Goal: Obtain resource: Download file/media

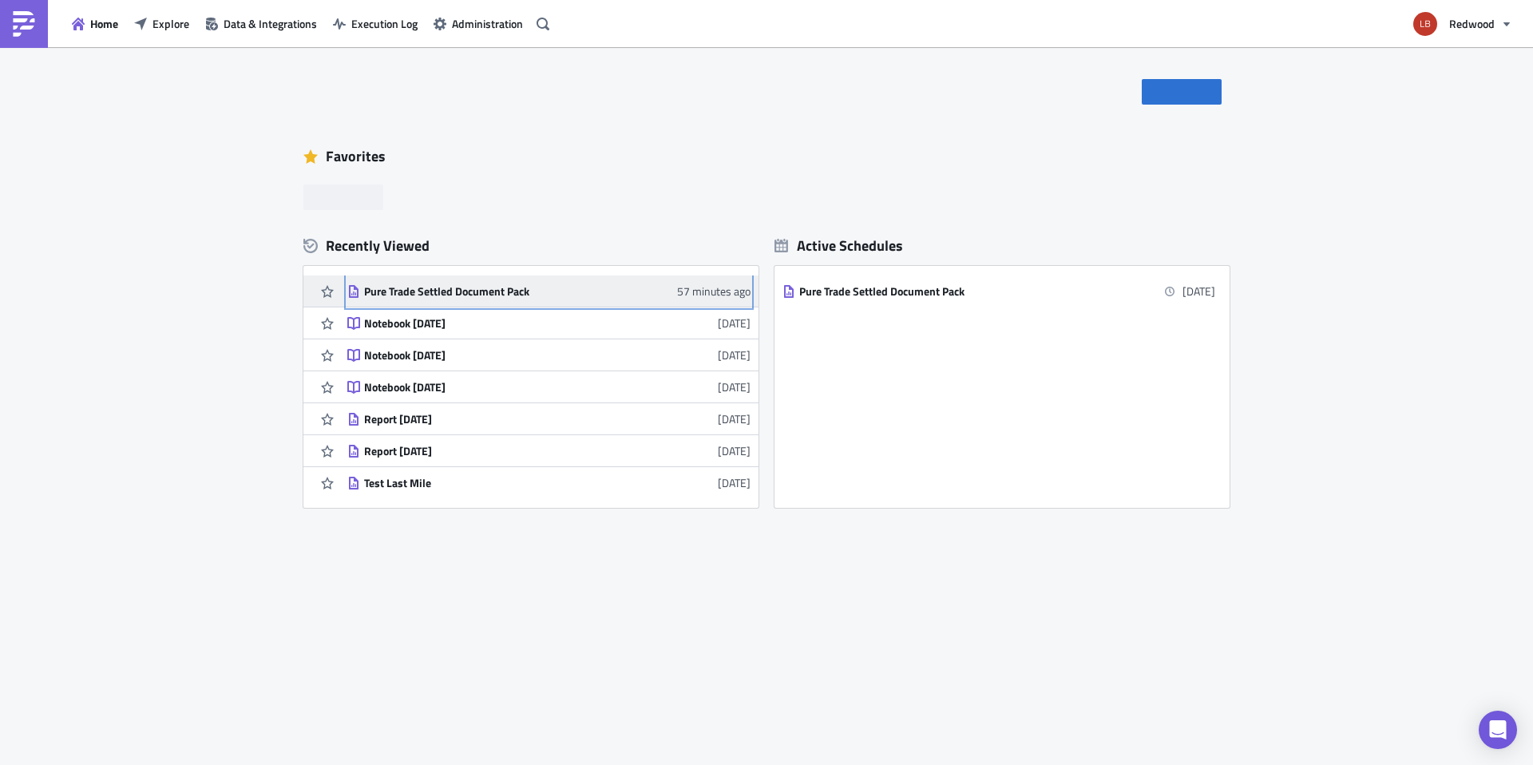
click at [528, 292] on div "Pure Trade Settled Document Pack" at bounding box center [503, 291] width 279 height 14
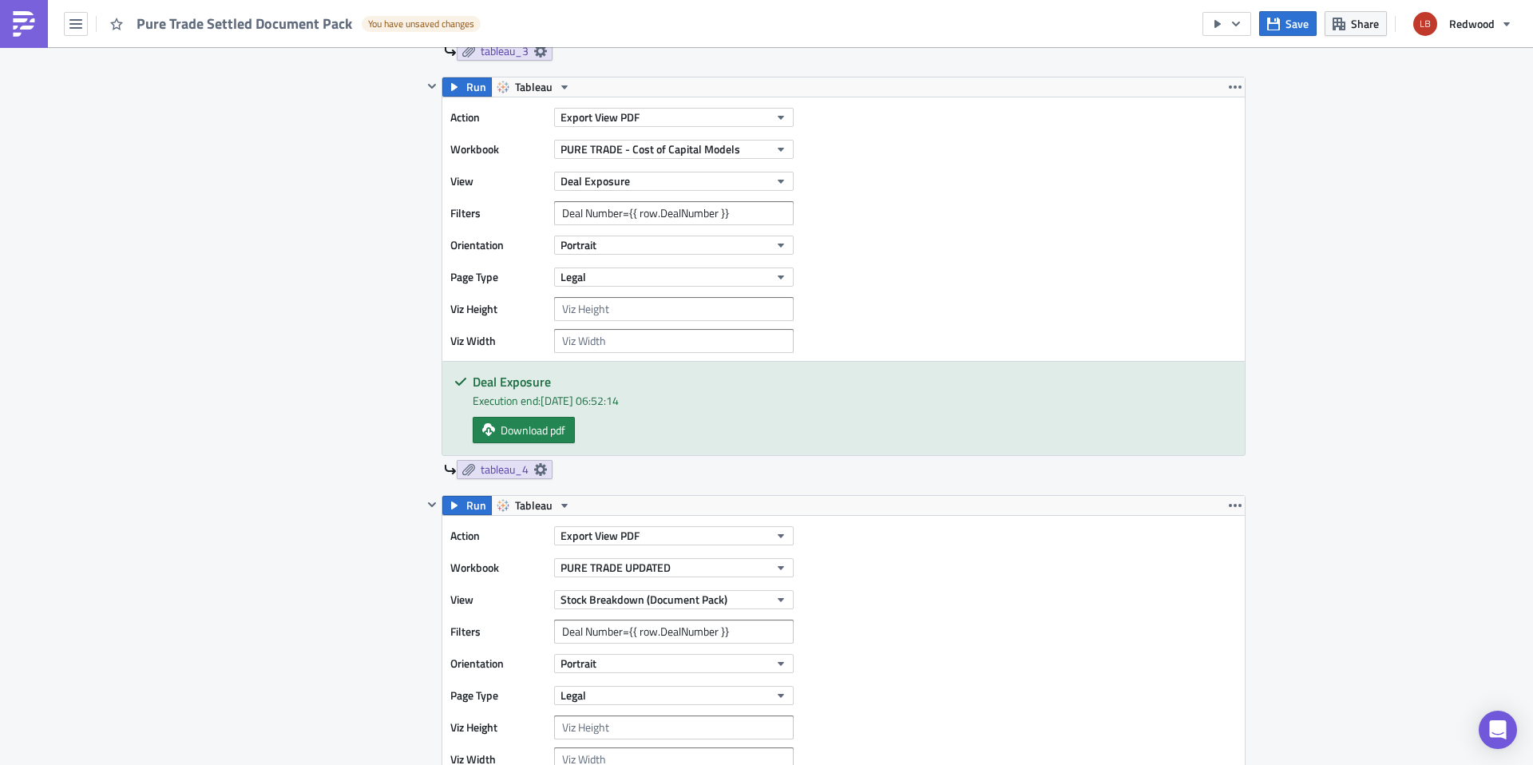
scroll to position [1266, 0]
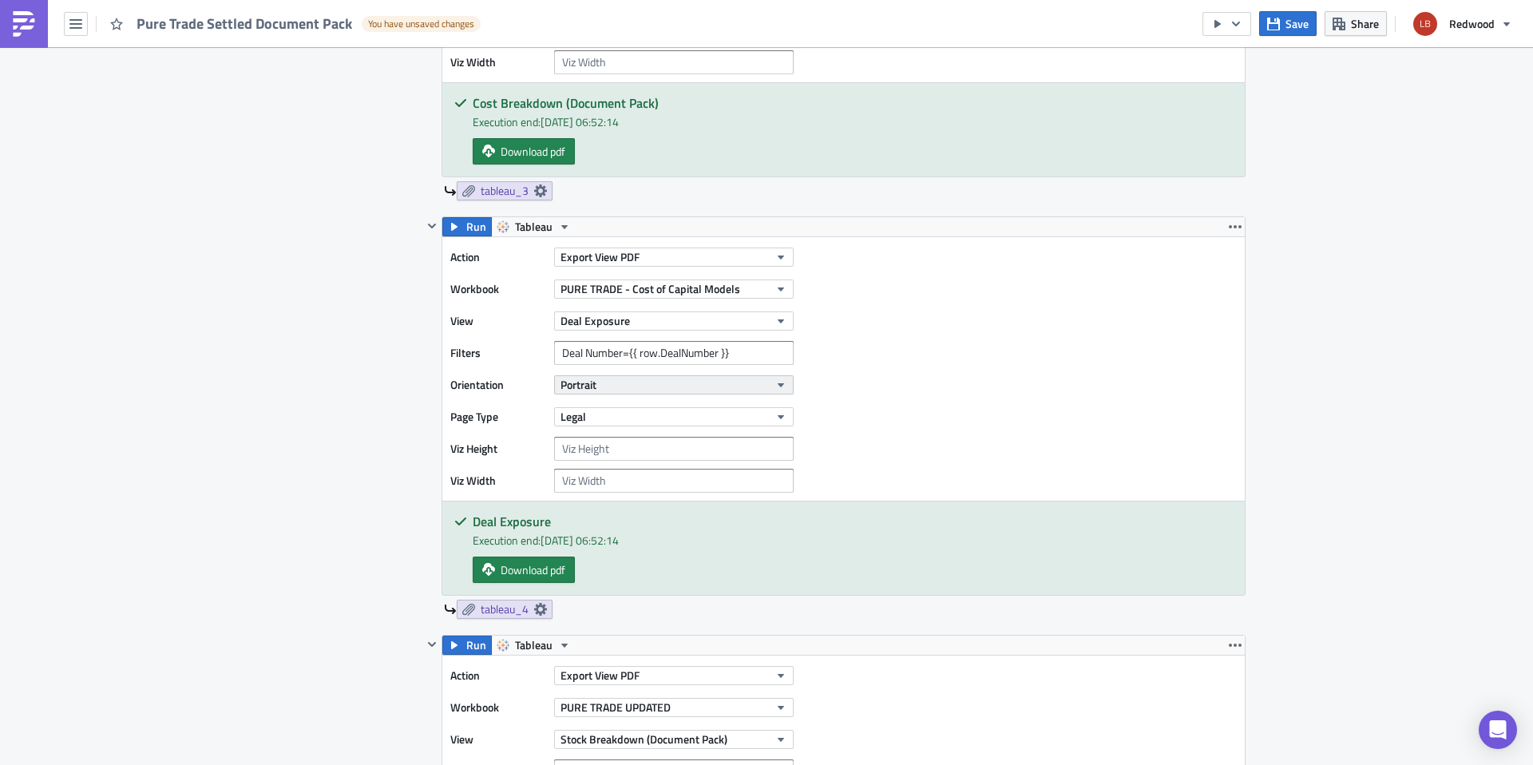
click at [620, 382] on button "Portrait" at bounding box center [673, 384] width 239 height 19
click at [620, 427] on div "Landscape" at bounding box center [624, 434] width 133 height 16
click at [969, 405] on div "Action Export View PDF Workbook PURE TRADE - Cost of Capital Models View Deal E…" at bounding box center [843, 368] width 802 height 263
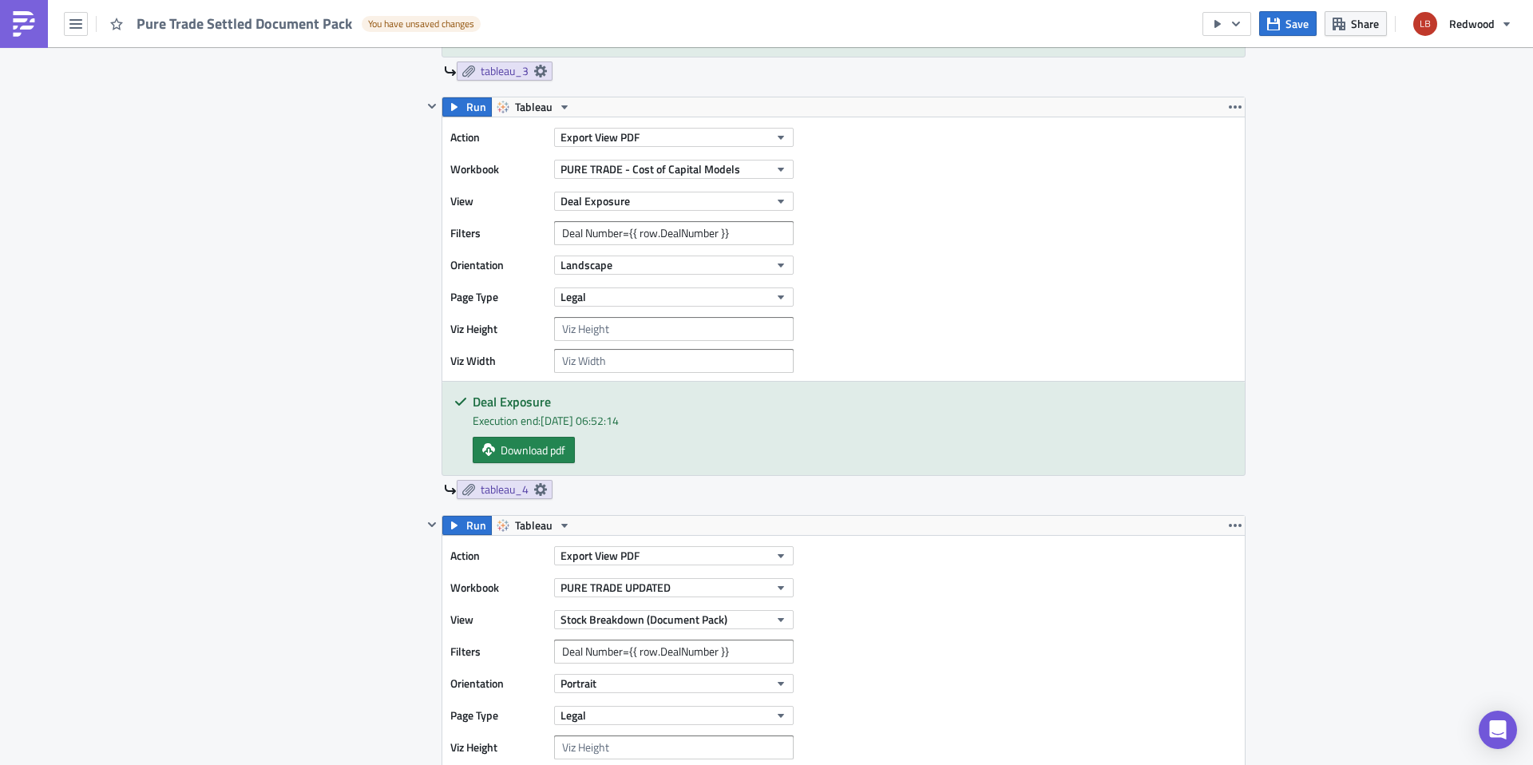
scroll to position [2012, 0]
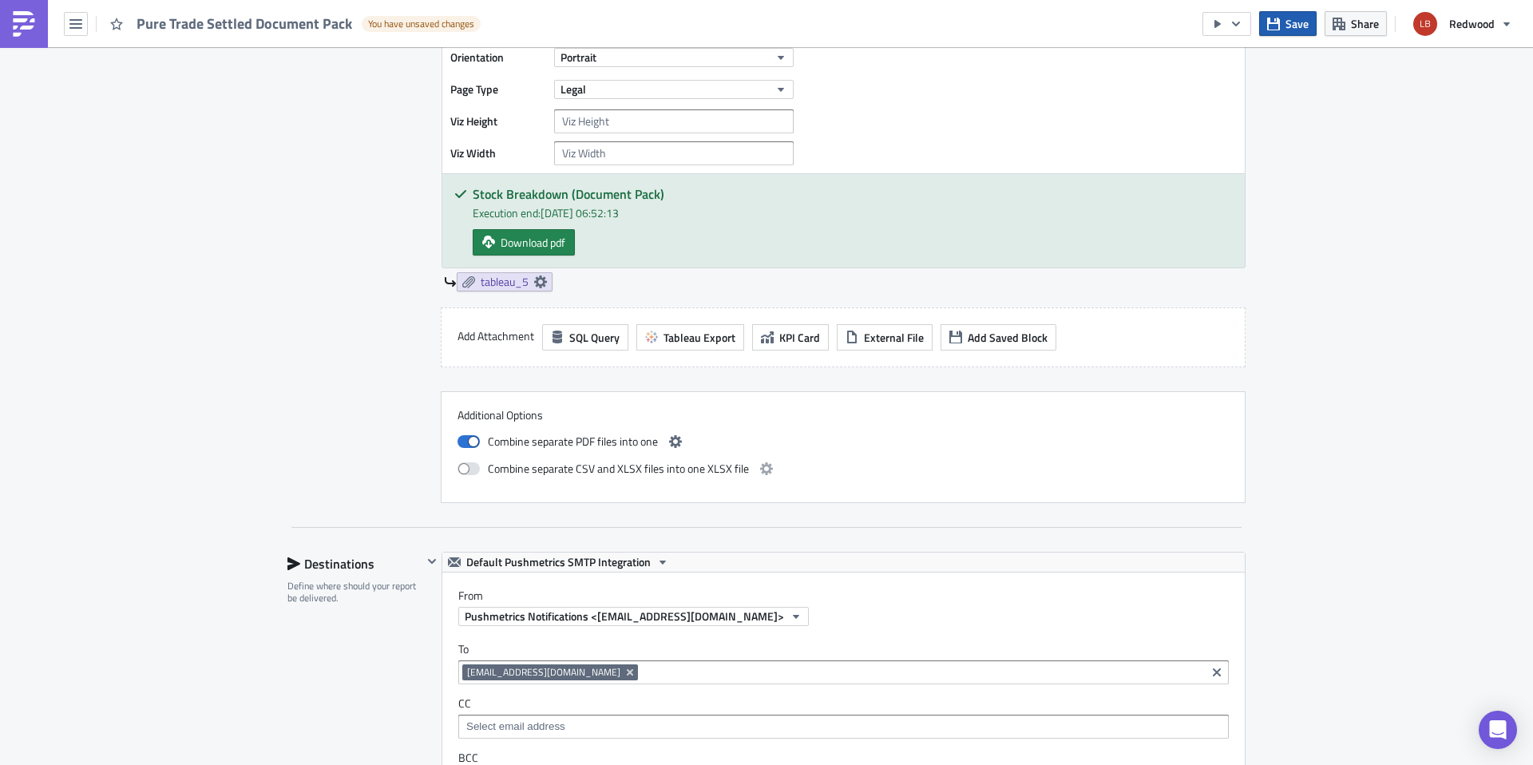
click at [1297, 15] on span "Save" at bounding box center [1296, 23] width 23 height 17
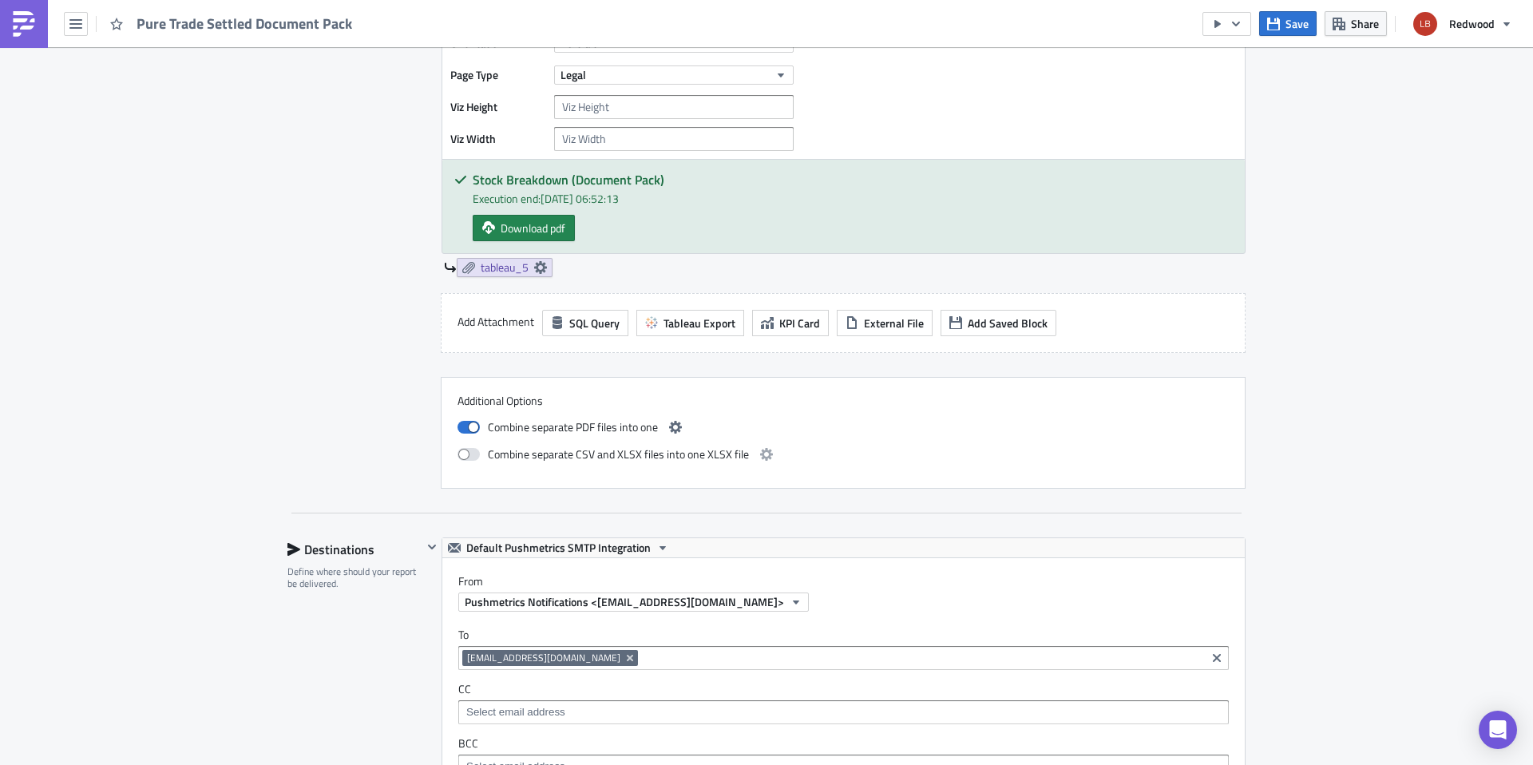
scroll to position [2028, 0]
click at [656, 551] on icon "button" at bounding box center [662, 546] width 13 height 13
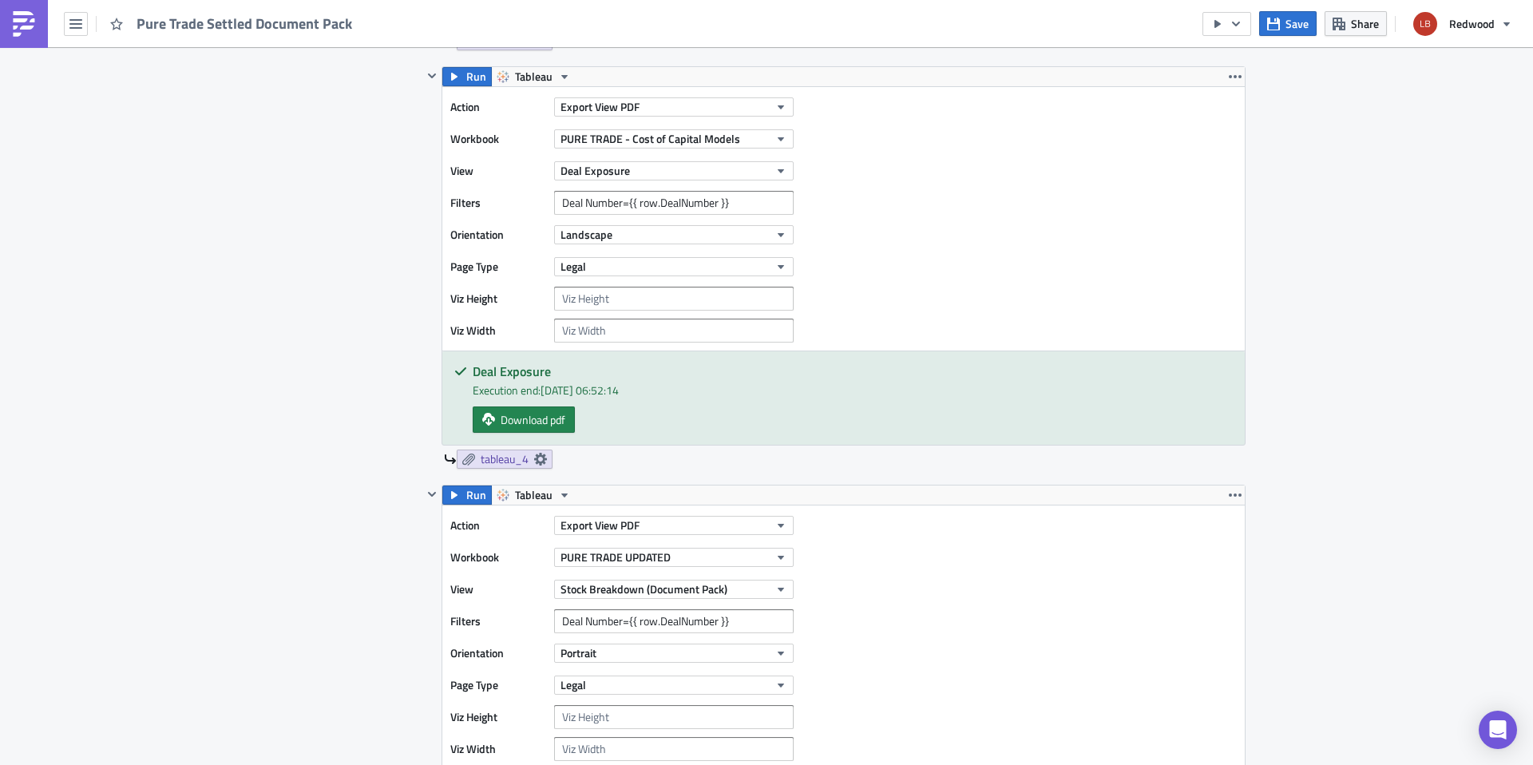
scroll to position [1190, 0]
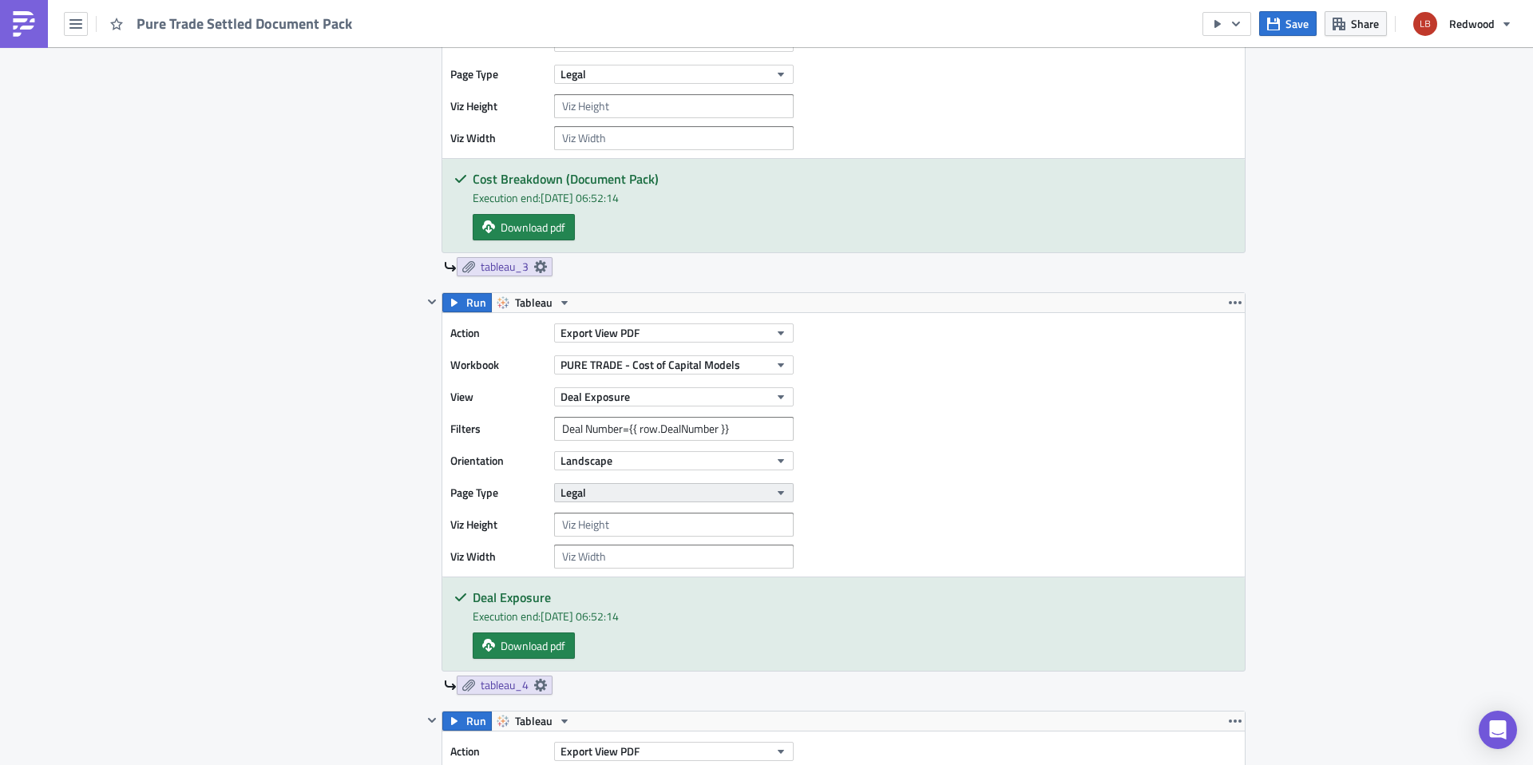
click at [695, 489] on button "Legal" at bounding box center [673, 492] width 239 height 19
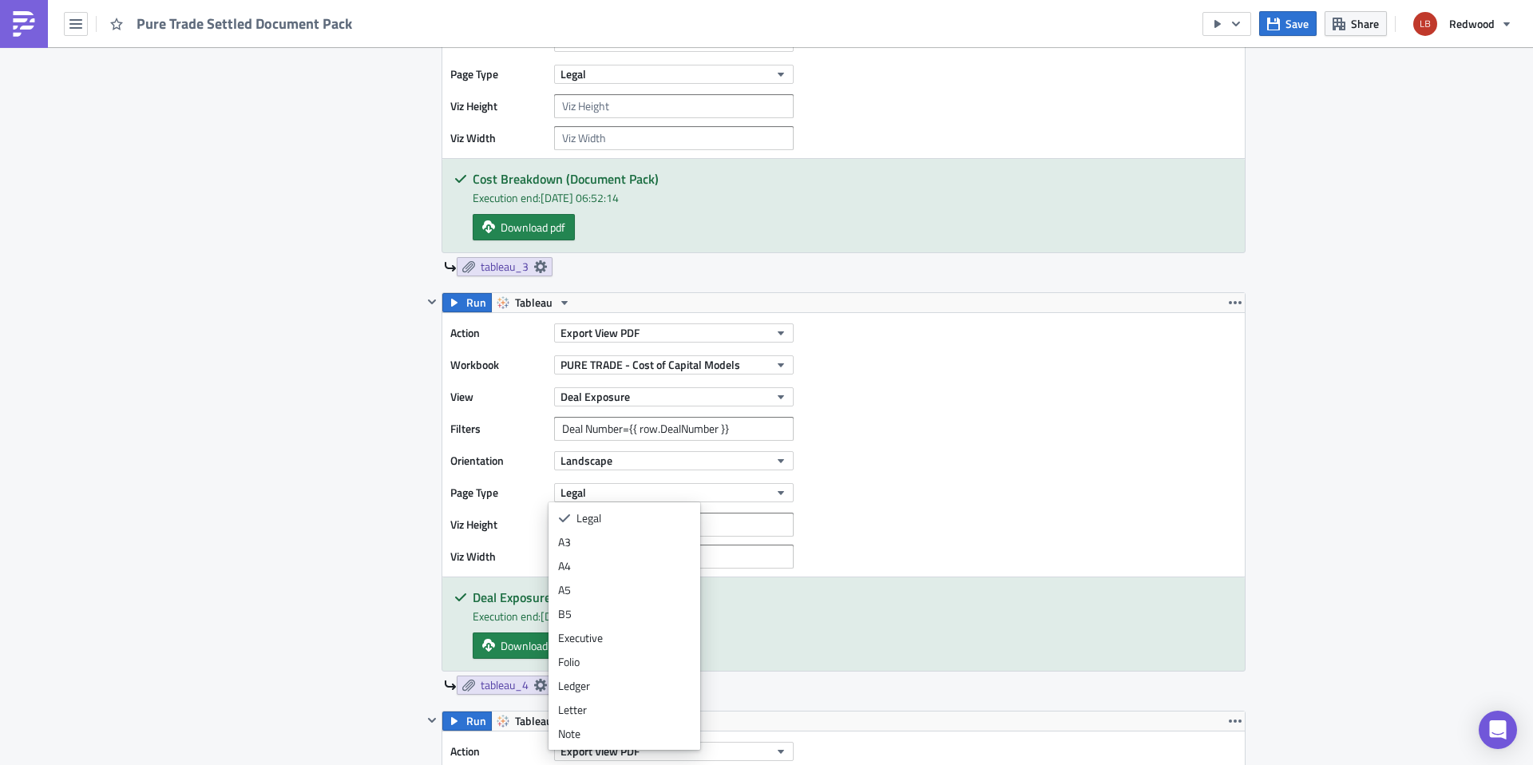
click at [960, 441] on div "Action Export View PDF Workbook PURE TRADE - Cost of Capital Models View Deal E…" at bounding box center [843, 444] width 802 height 263
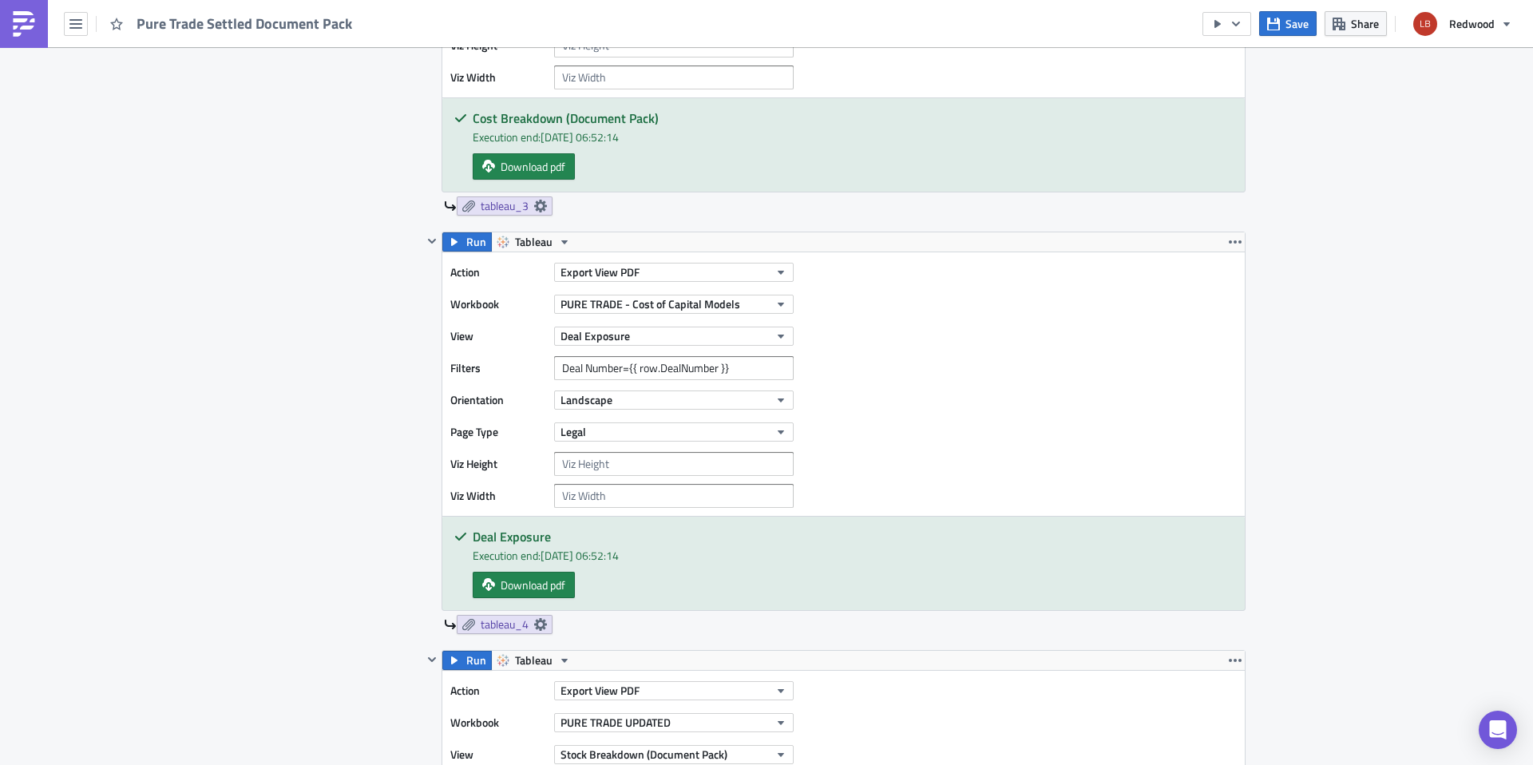
scroll to position [1249, 0]
click at [530, 591] on span "Download pdf" at bounding box center [533, 587] width 65 height 17
click at [616, 409] on button "Landscape" at bounding box center [673, 402] width 239 height 19
drag, startPoint x: 976, startPoint y: 402, endPoint x: 961, endPoint y: 398, distance: 14.9
click at [976, 402] on div "Action Export View PDF Workbook PURE TRADE - Cost of Capital Models View Deal E…" at bounding box center [843, 386] width 802 height 263
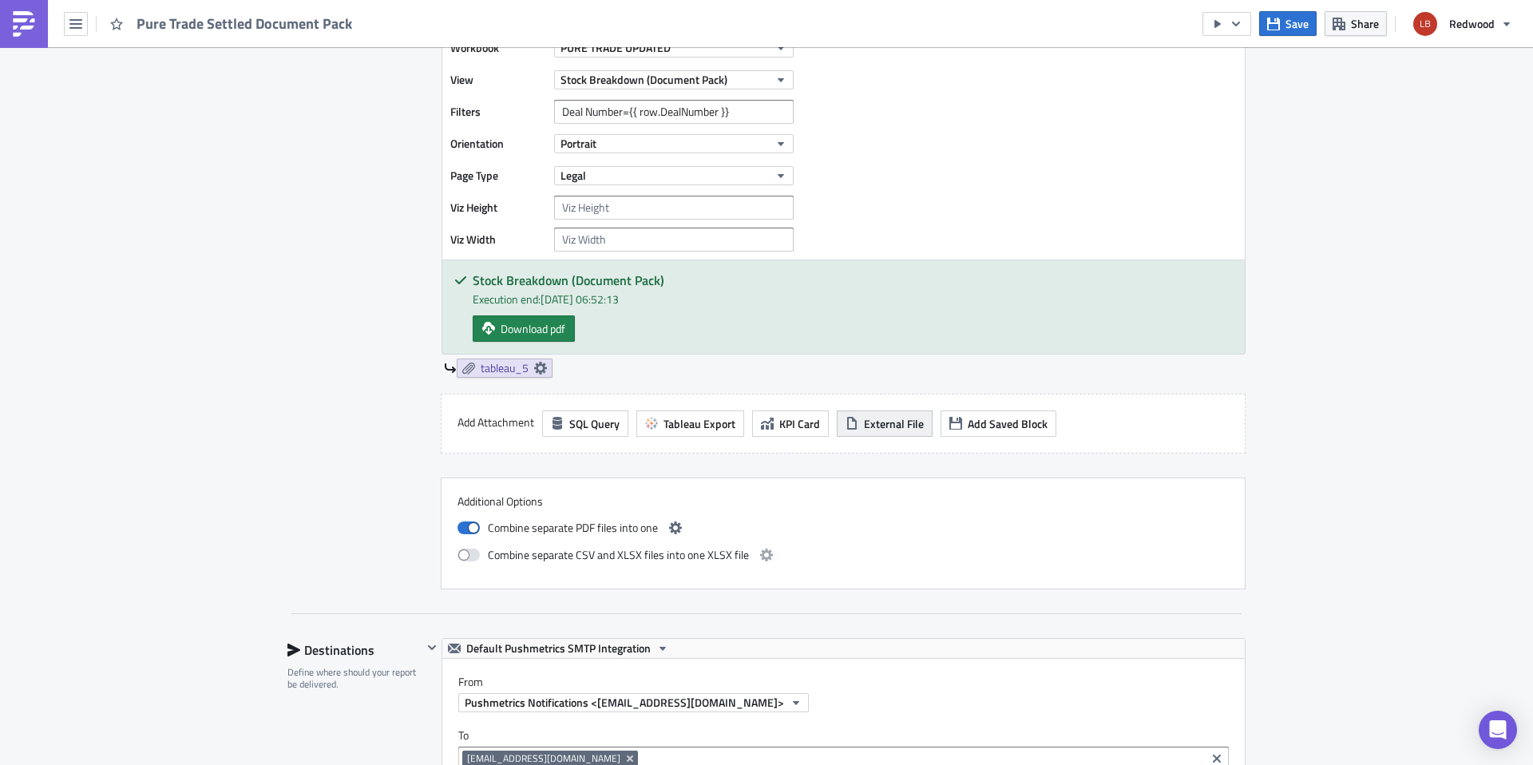
scroll to position [1966, 0]
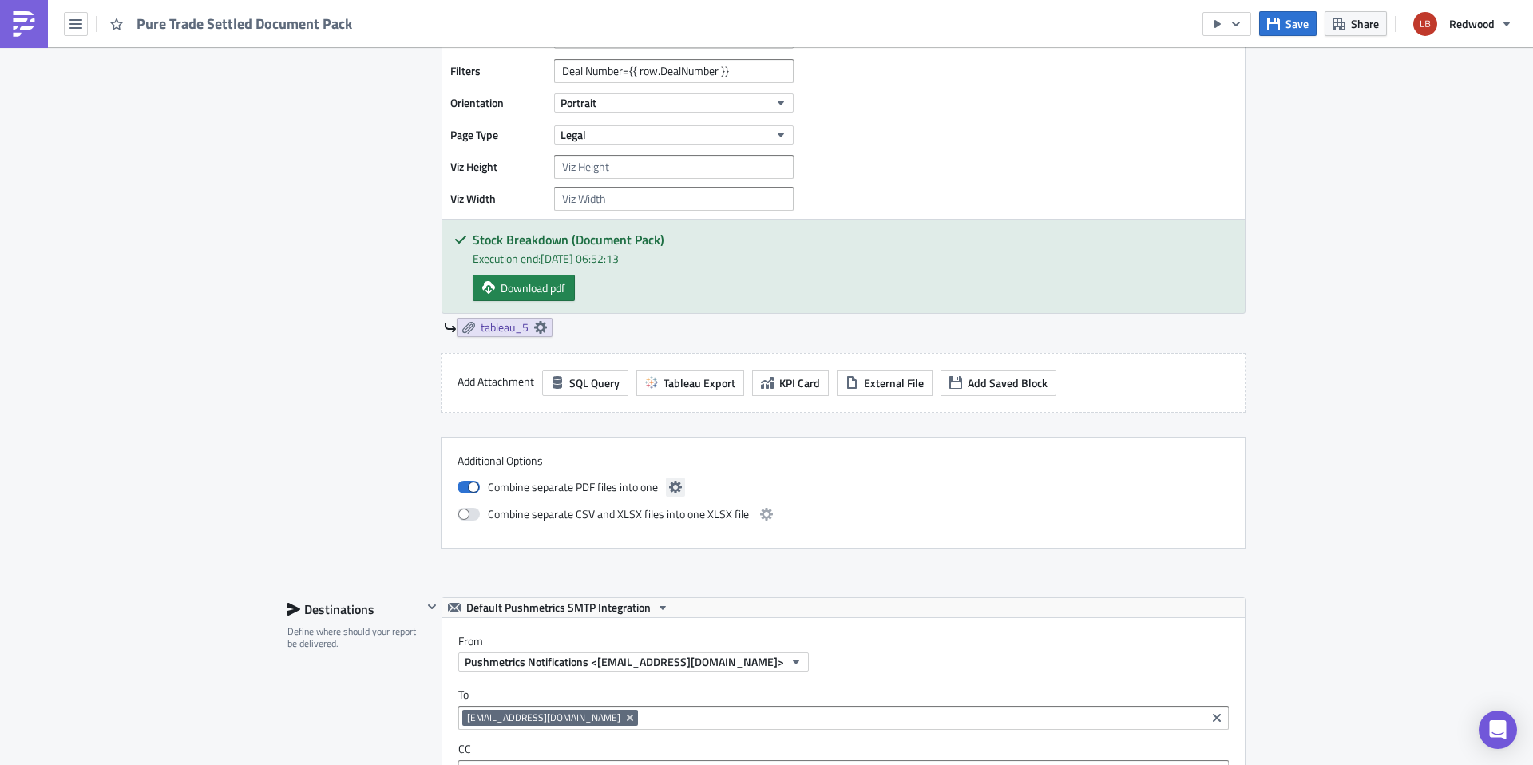
click at [674, 486] on icon "button" at bounding box center [675, 487] width 13 height 13
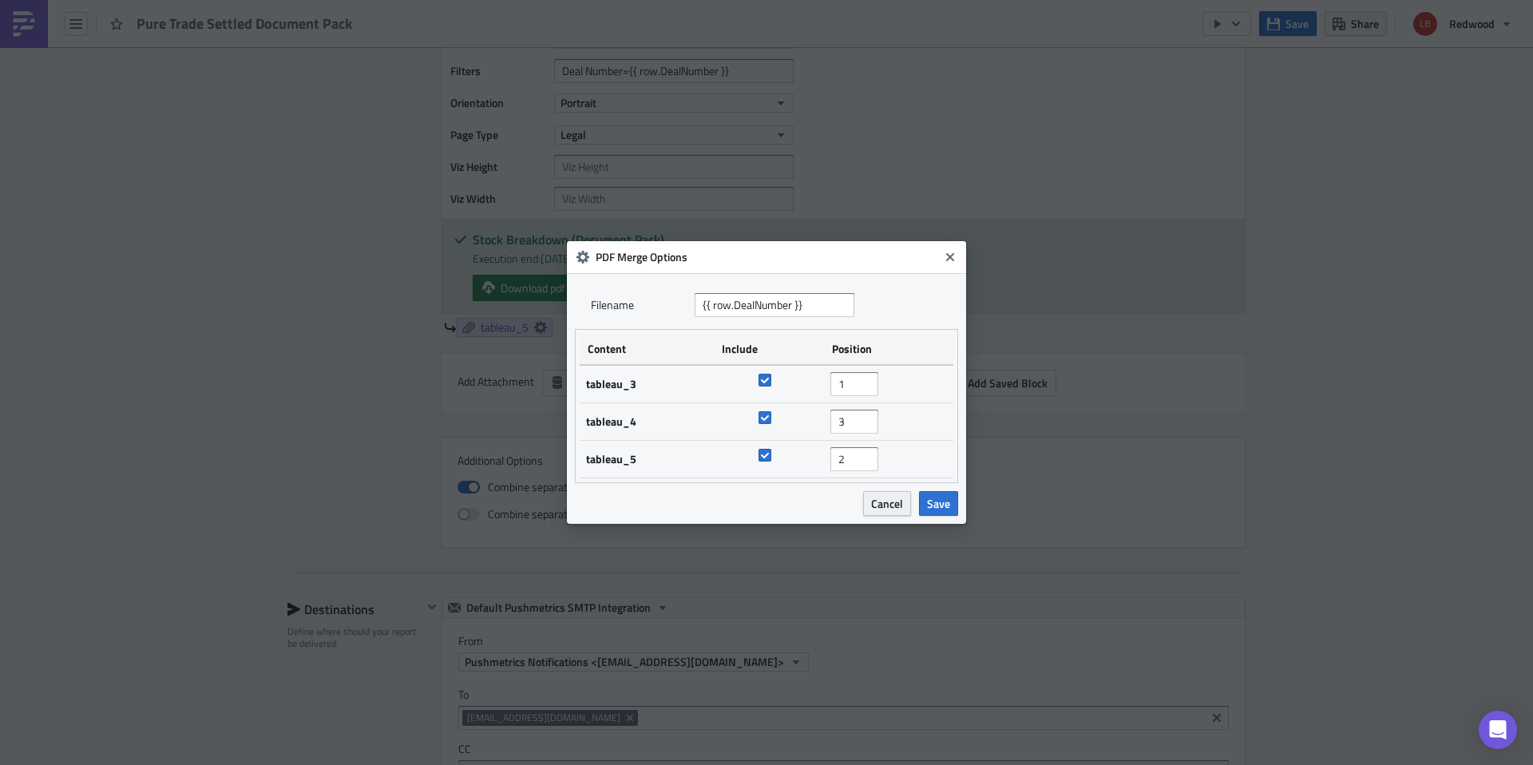
click at [891, 501] on span "Cancel" at bounding box center [887, 503] width 32 height 17
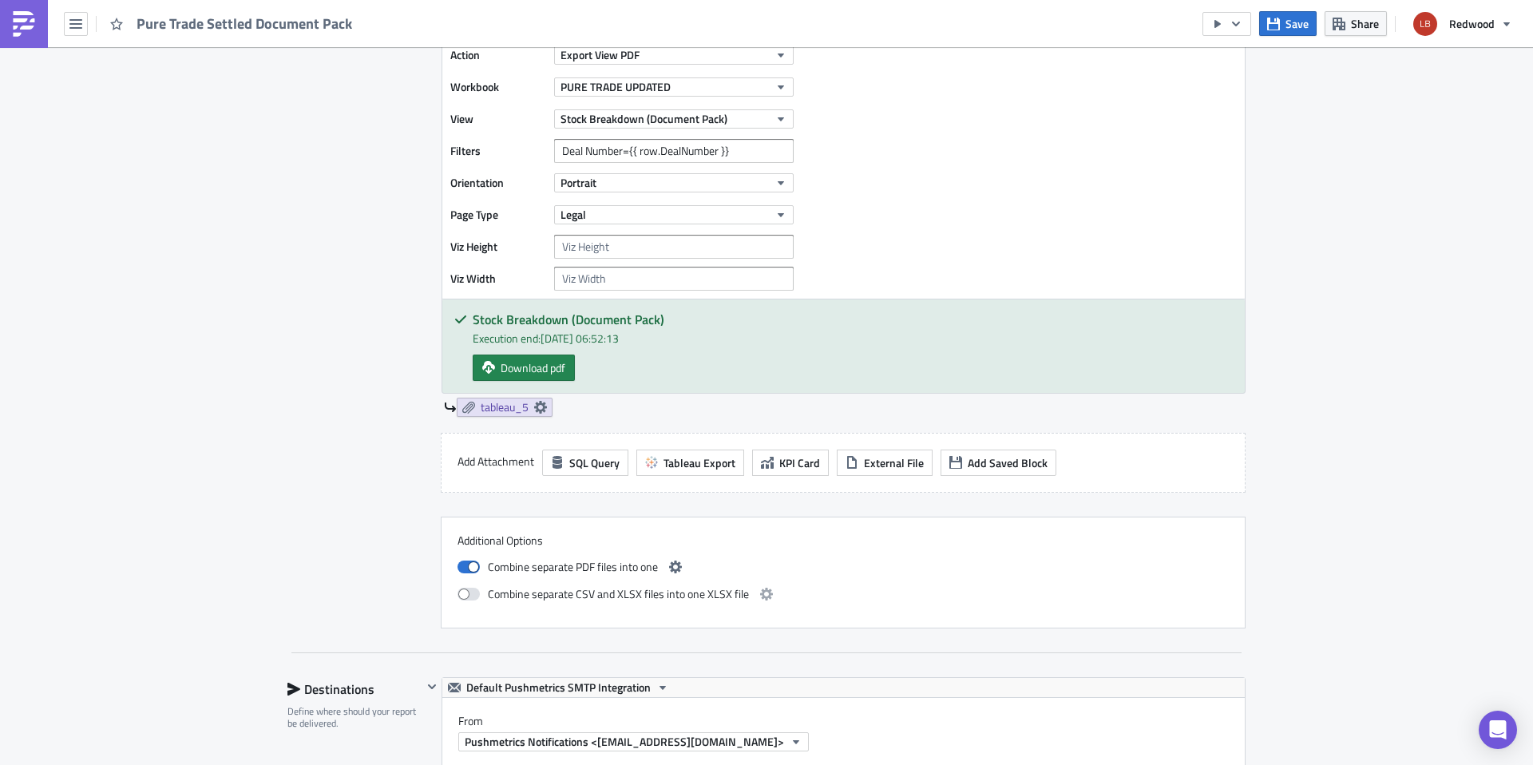
scroll to position [1760, 0]
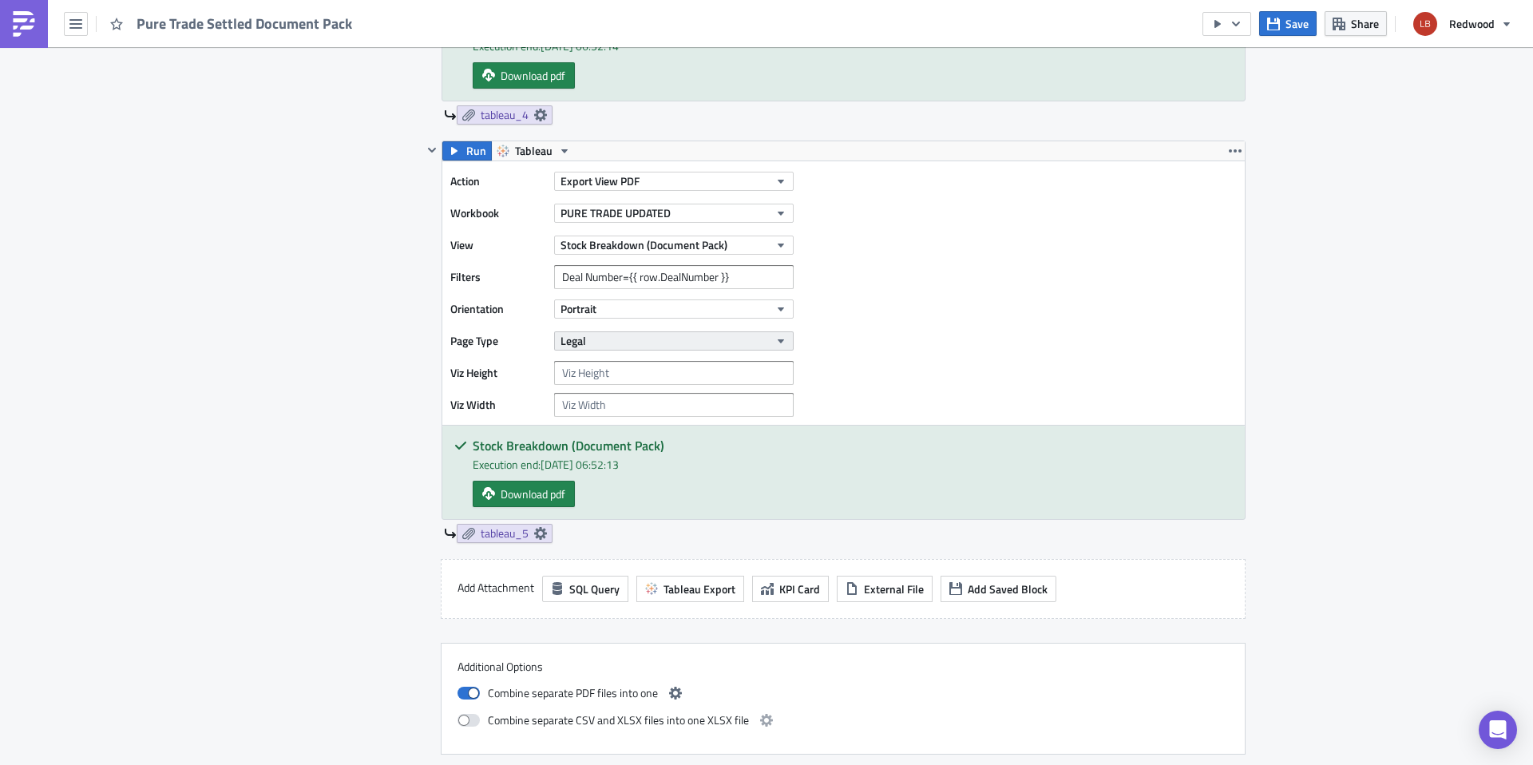
click at [695, 342] on button "Legal" at bounding box center [673, 340] width 239 height 19
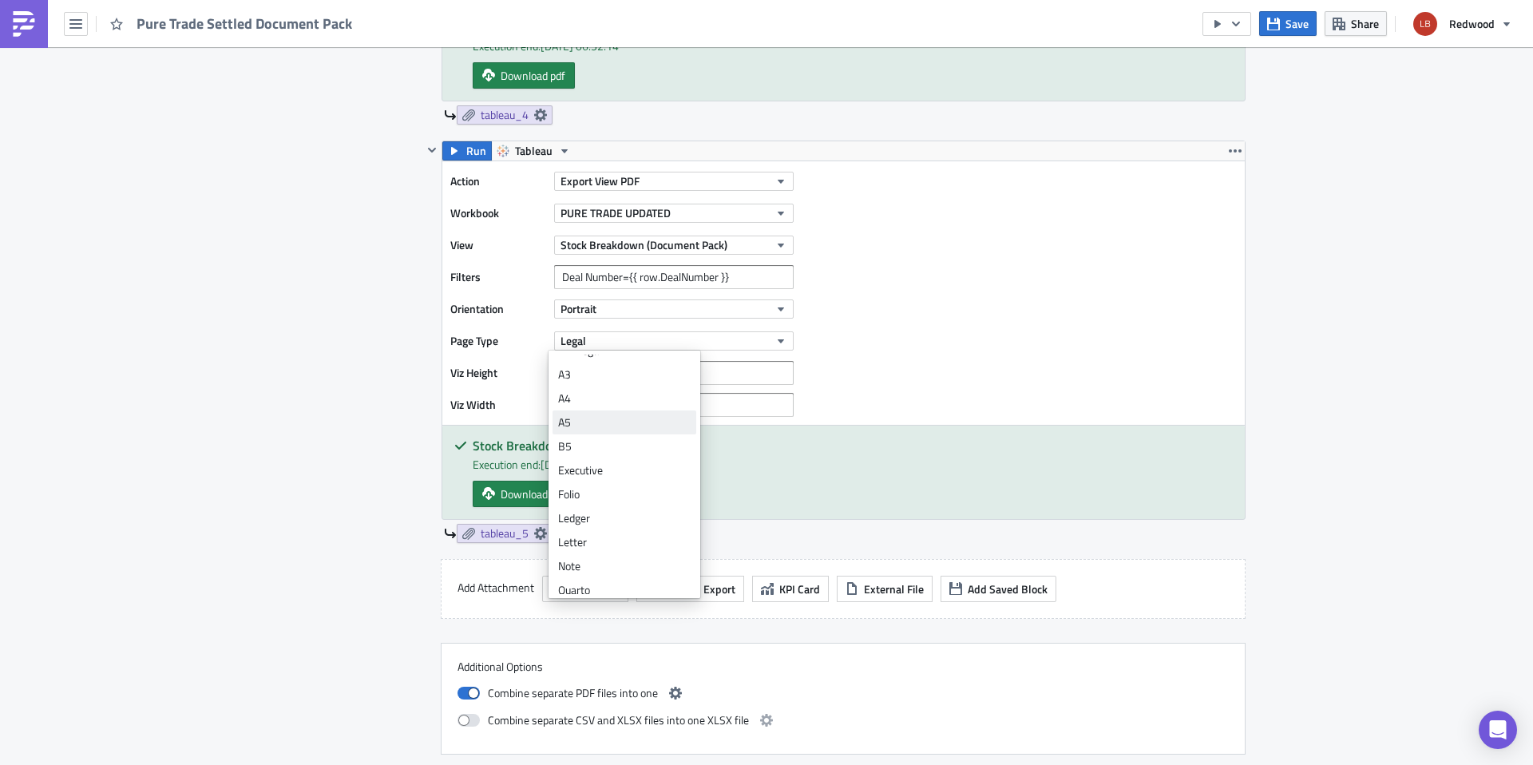
scroll to position [0, 0]
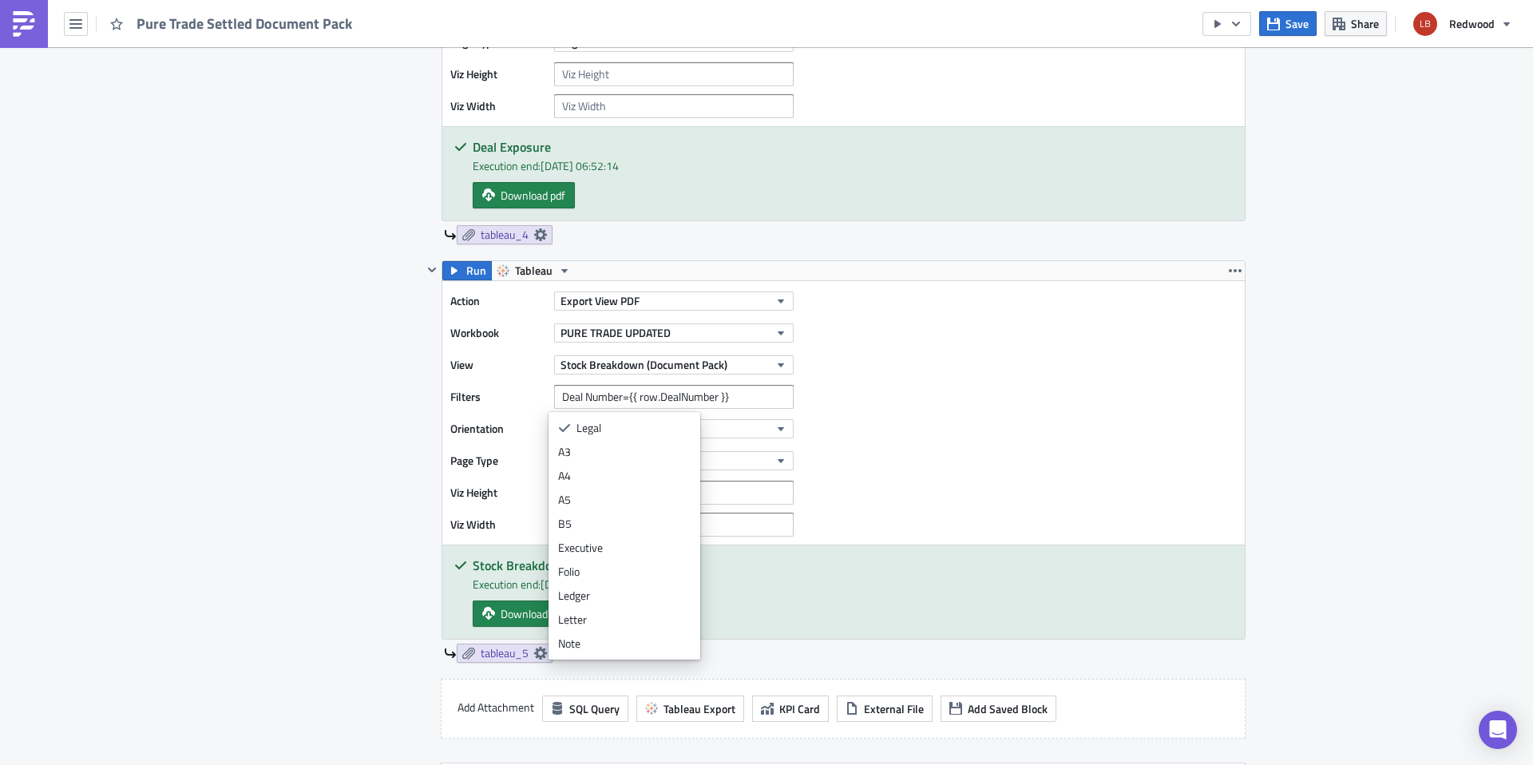
click at [939, 407] on div "Action Export View PDF Workbook PURE TRADE UPDATED View Stock Breakdown (Docume…" at bounding box center [843, 412] width 802 height 263
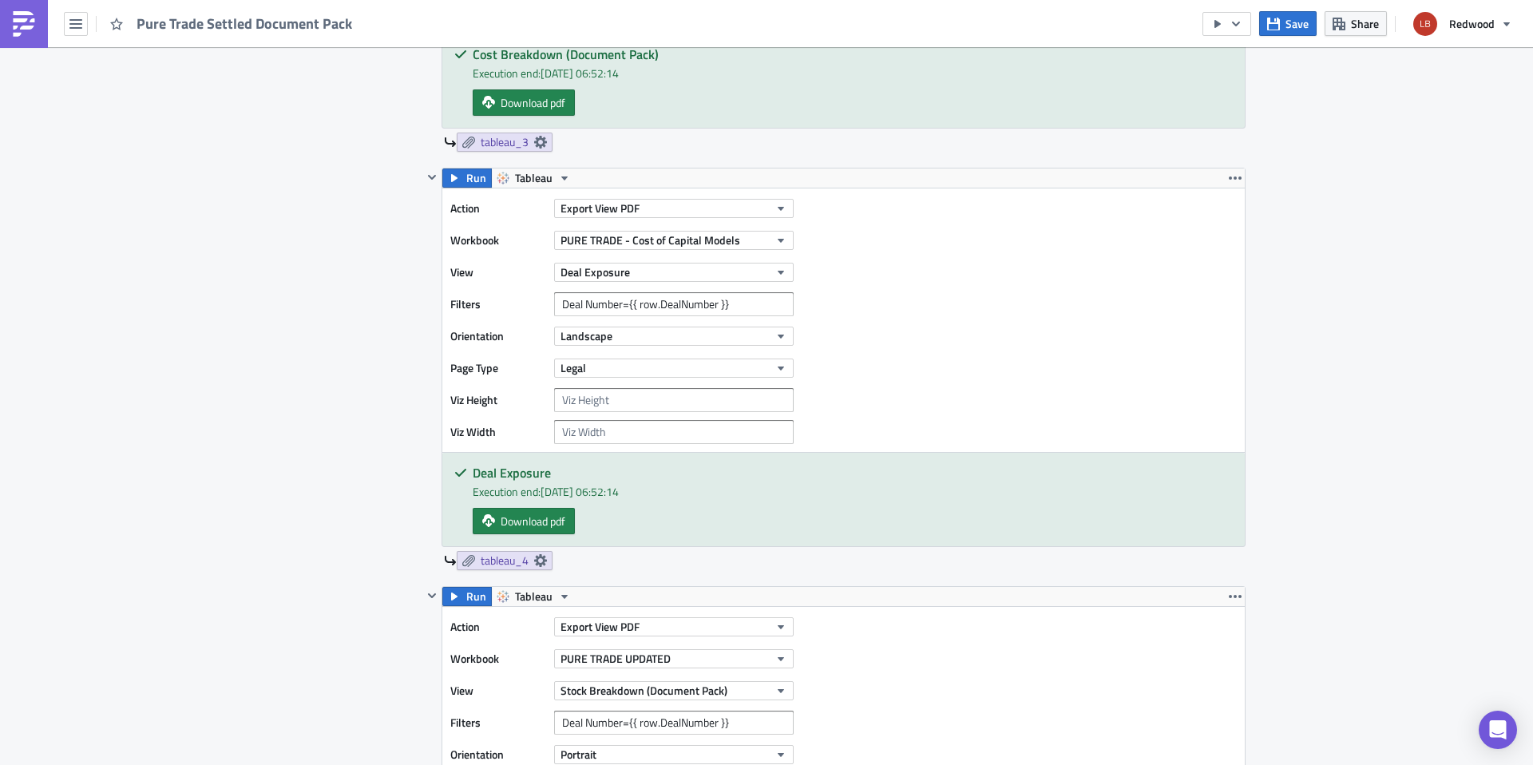
scroll to position [1310, 0]
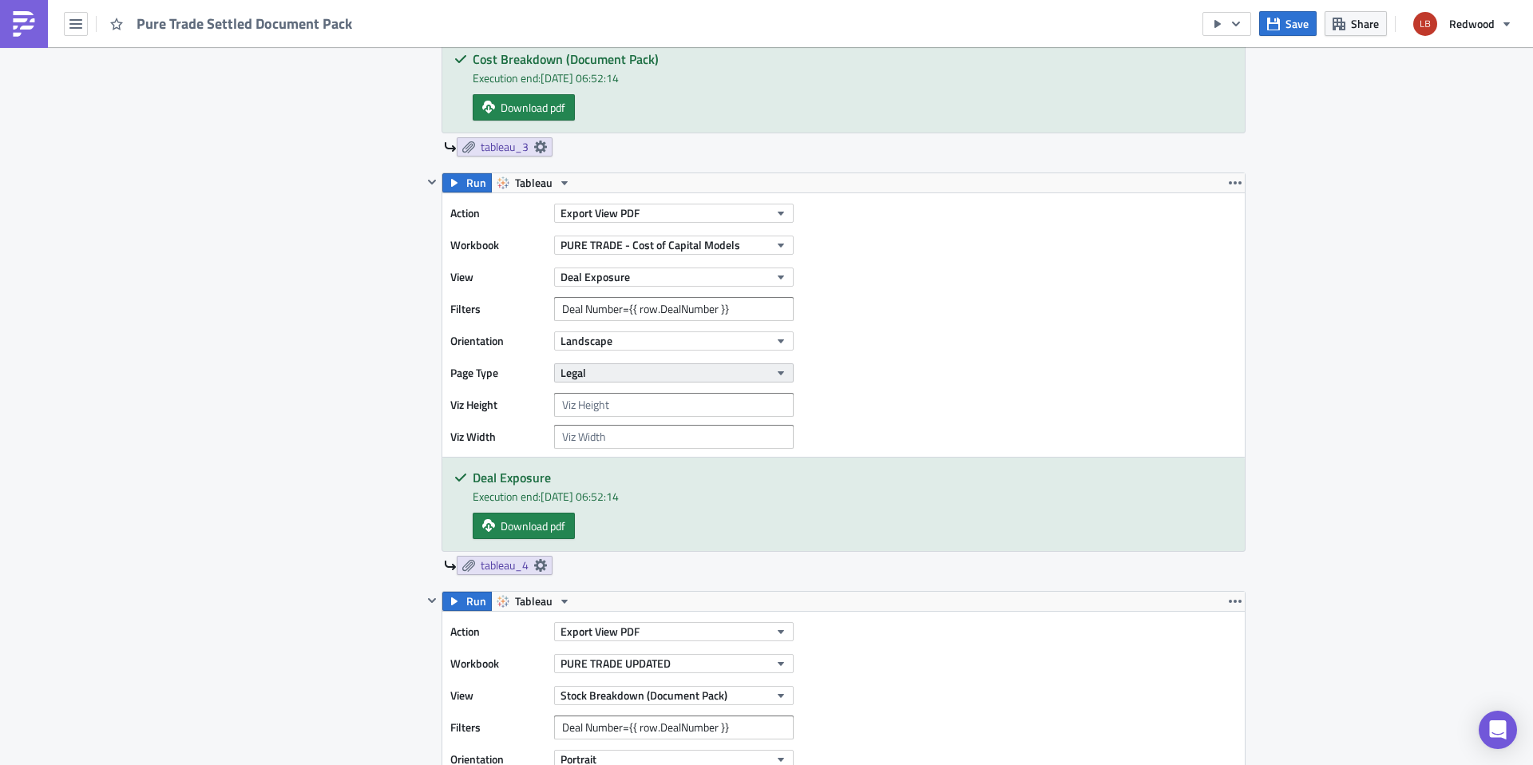
click at [675, 377] on button "Legal" at bounding box center [673, 372] width 239 height 19
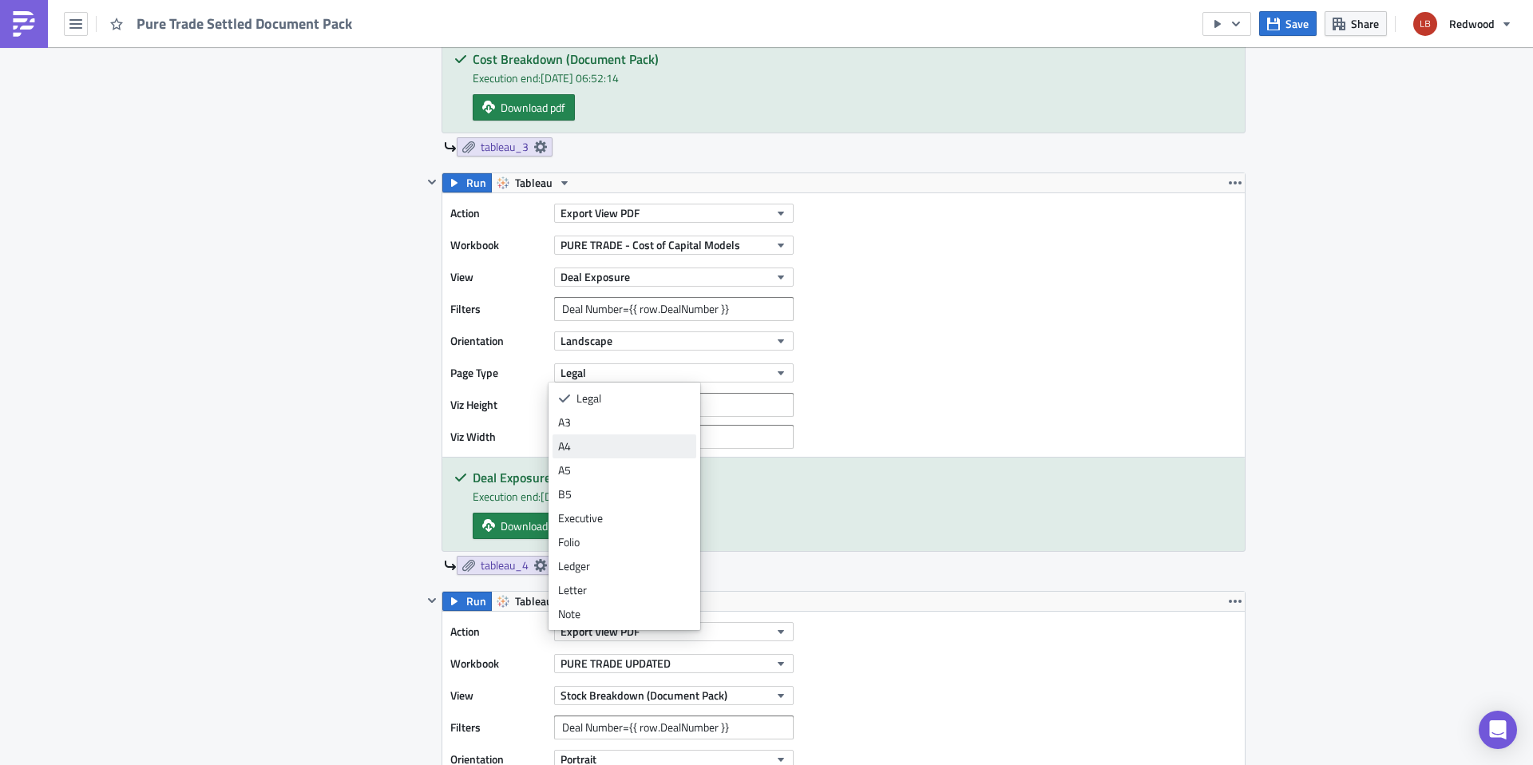
click at [662, 448] on div "A4" at bounding box center [624, 446] width 133 height 16
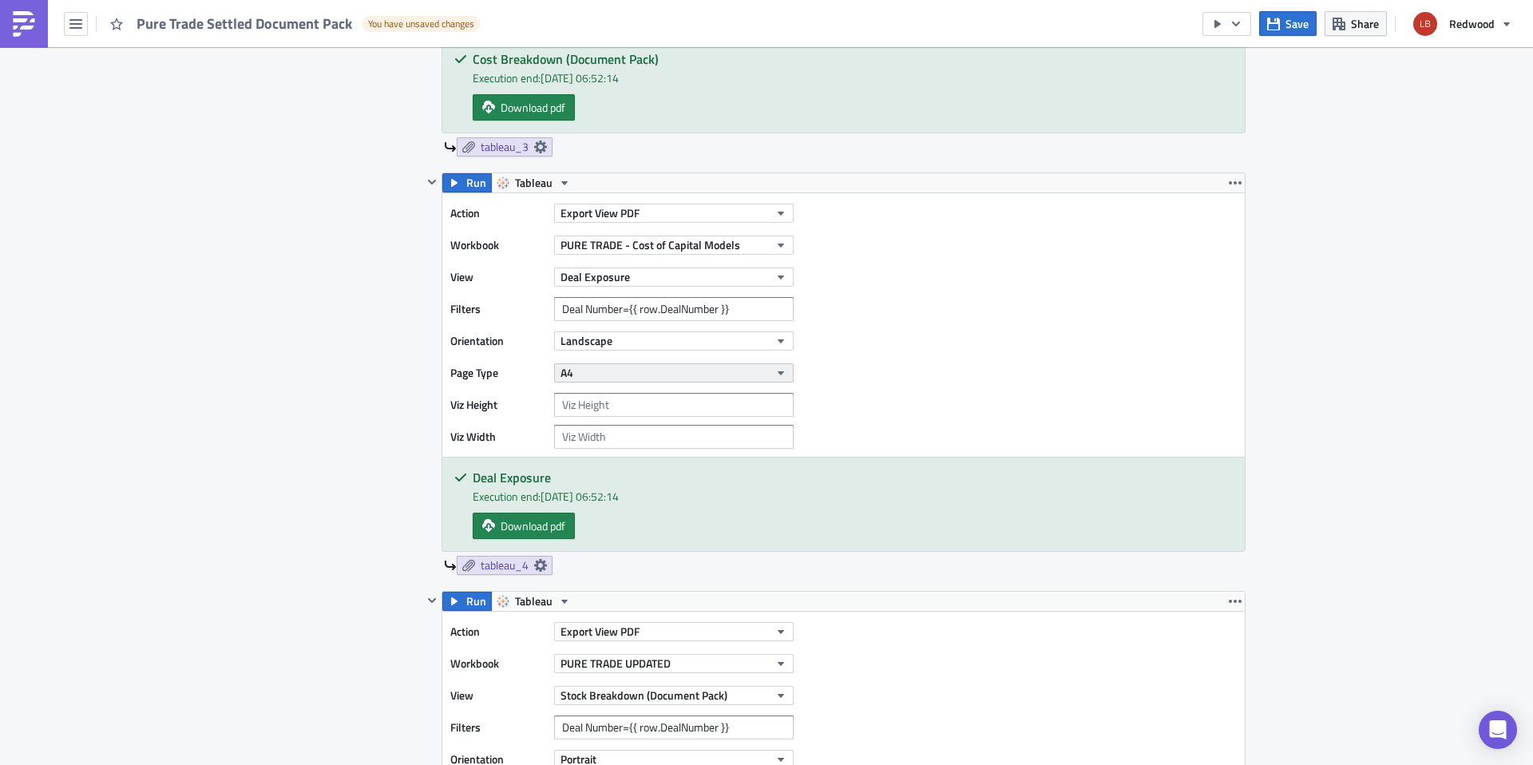
click at [677, 369] on button "A4" at bounding box center [673, 372] width 239 height 19
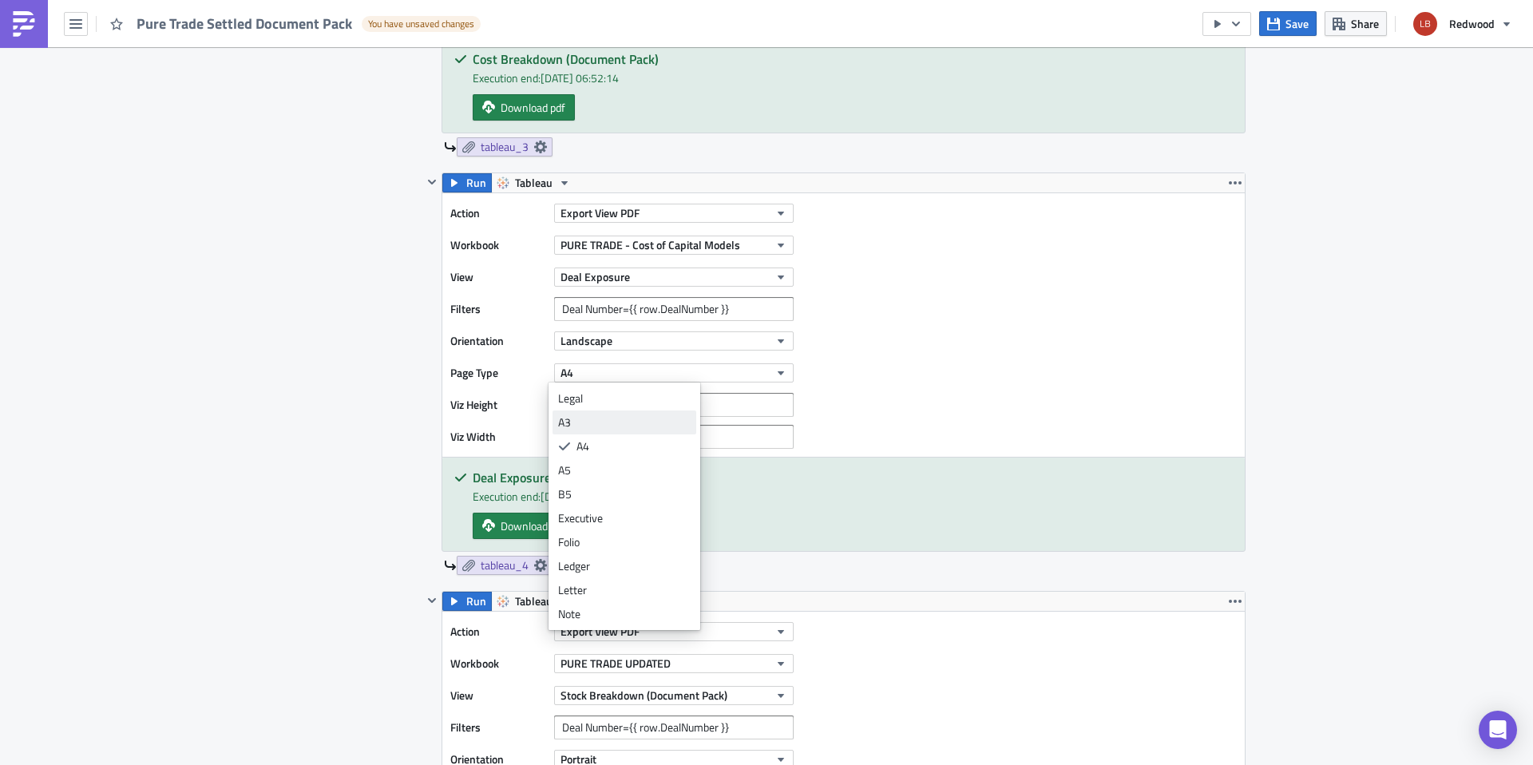
click at [645, 418] on div "A3" at bounding box center [624, 422] width 133 height 16
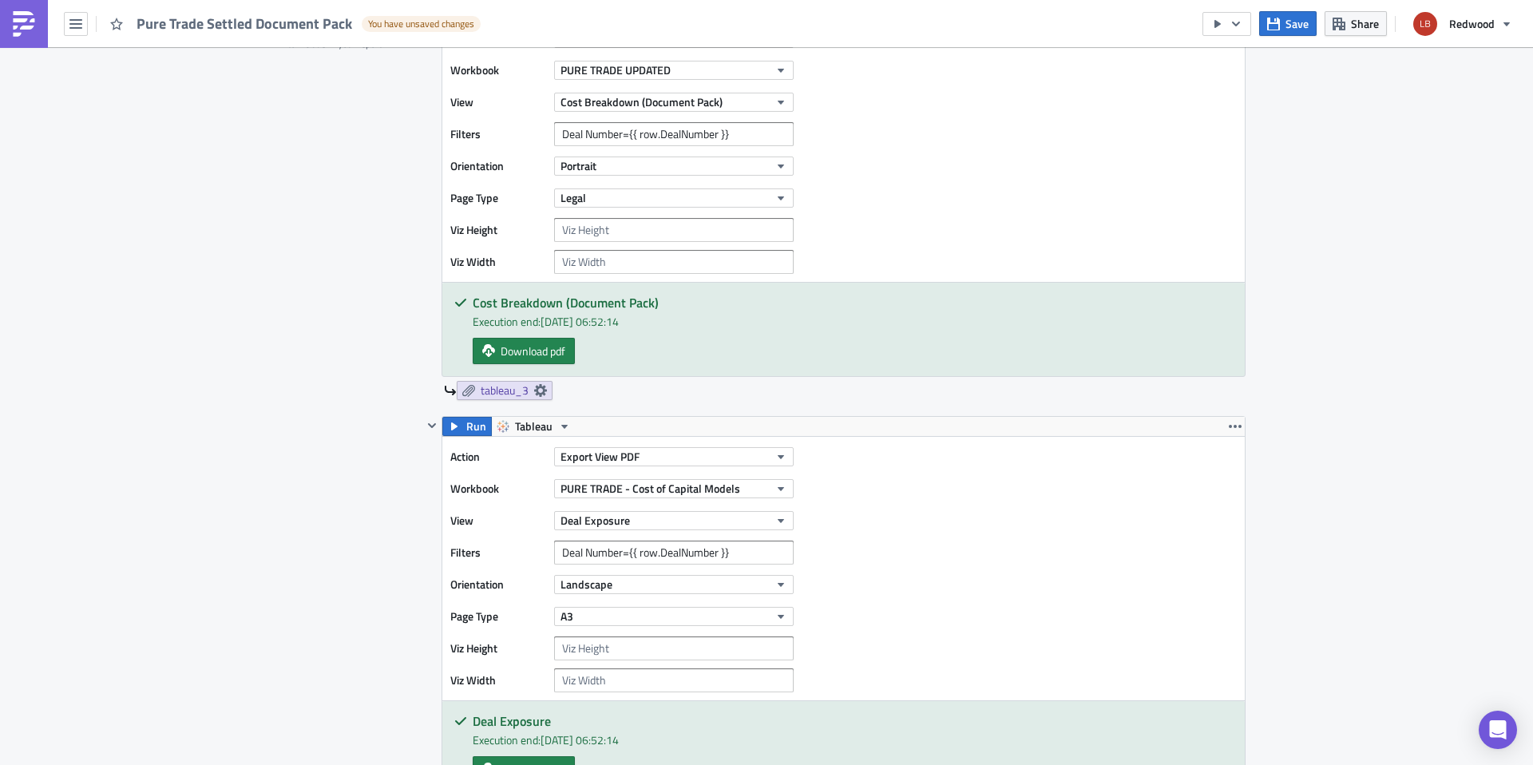
scroll to position [1324, 0]
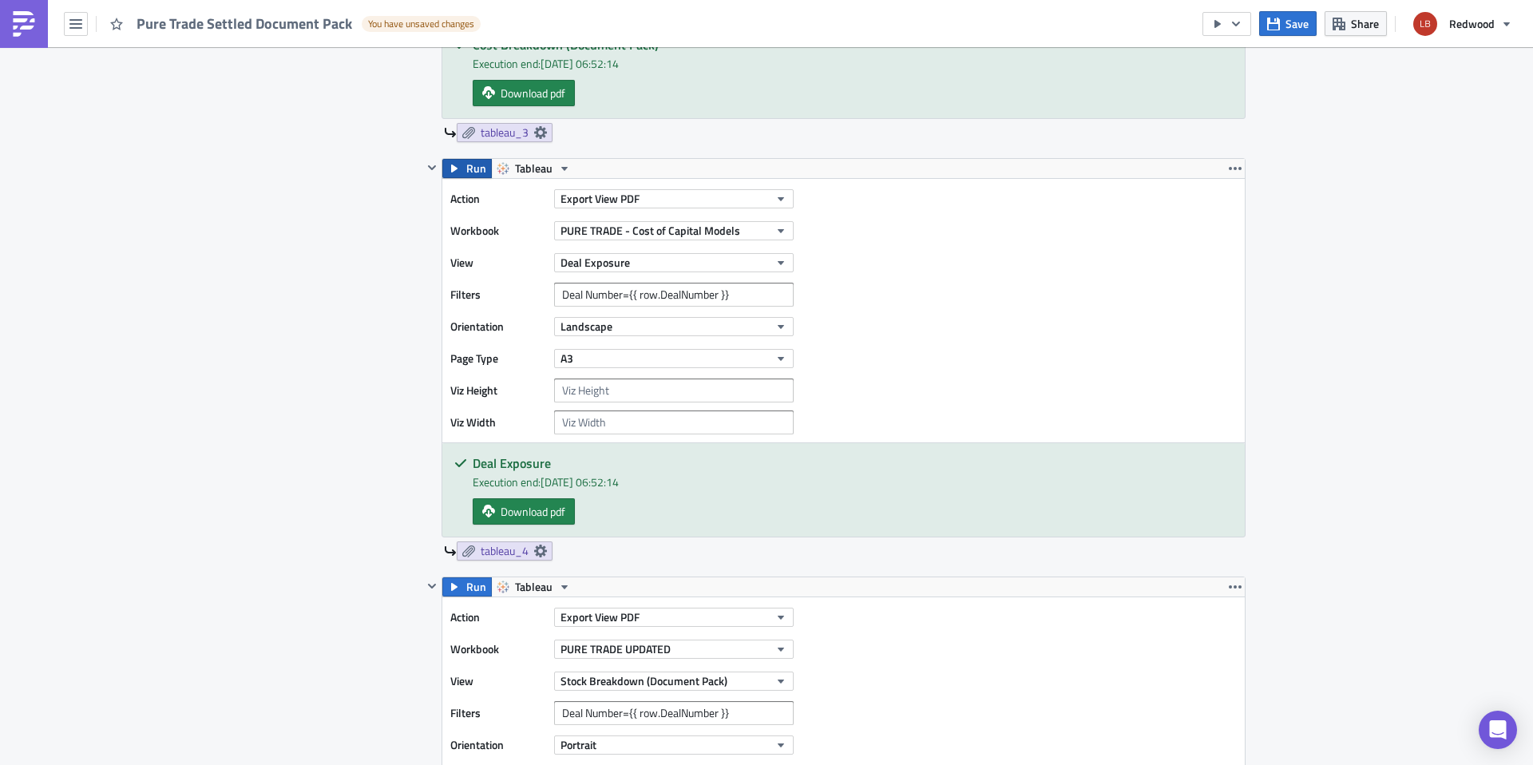
click at [466, 172] on span "Run" at bounding box center [476, 168] width 20 height 19
click at [552, 504] on span "Download pdf" at bounding box center [533, 511] width 65 height 17
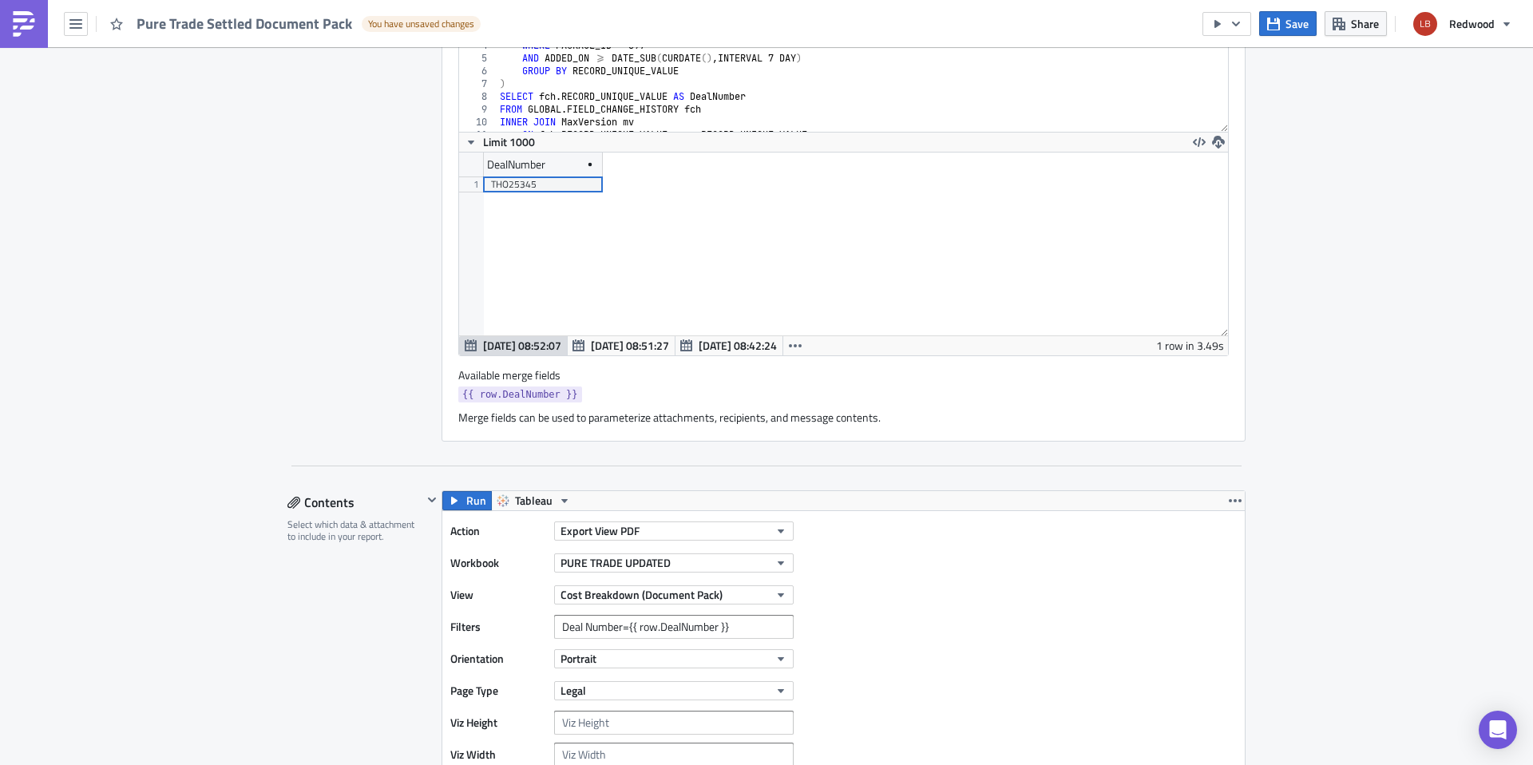
scroll to position [21, 0]
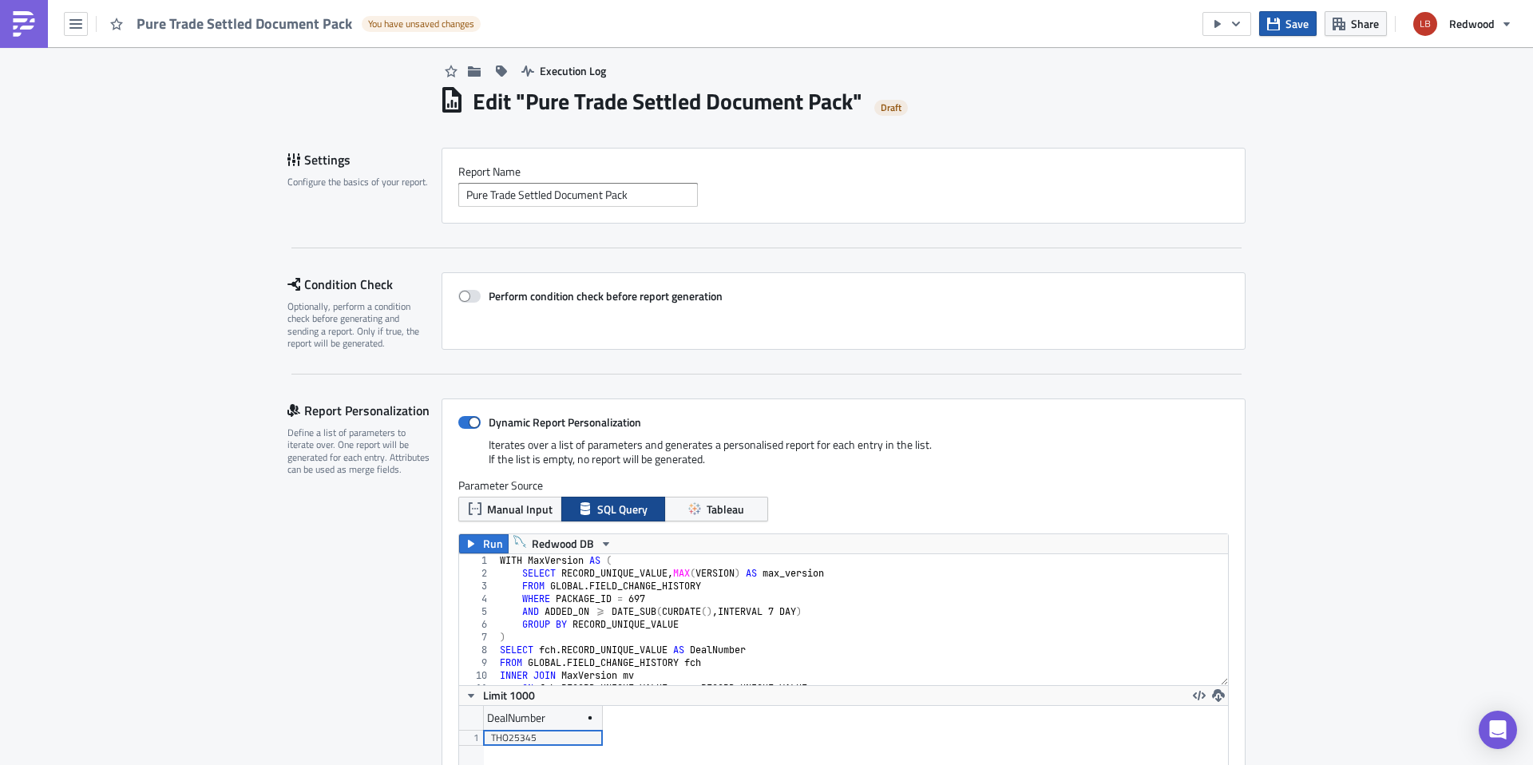
click at [1295, 26] on span "Save" at bounding box center [1296, 23] width 23 height 17
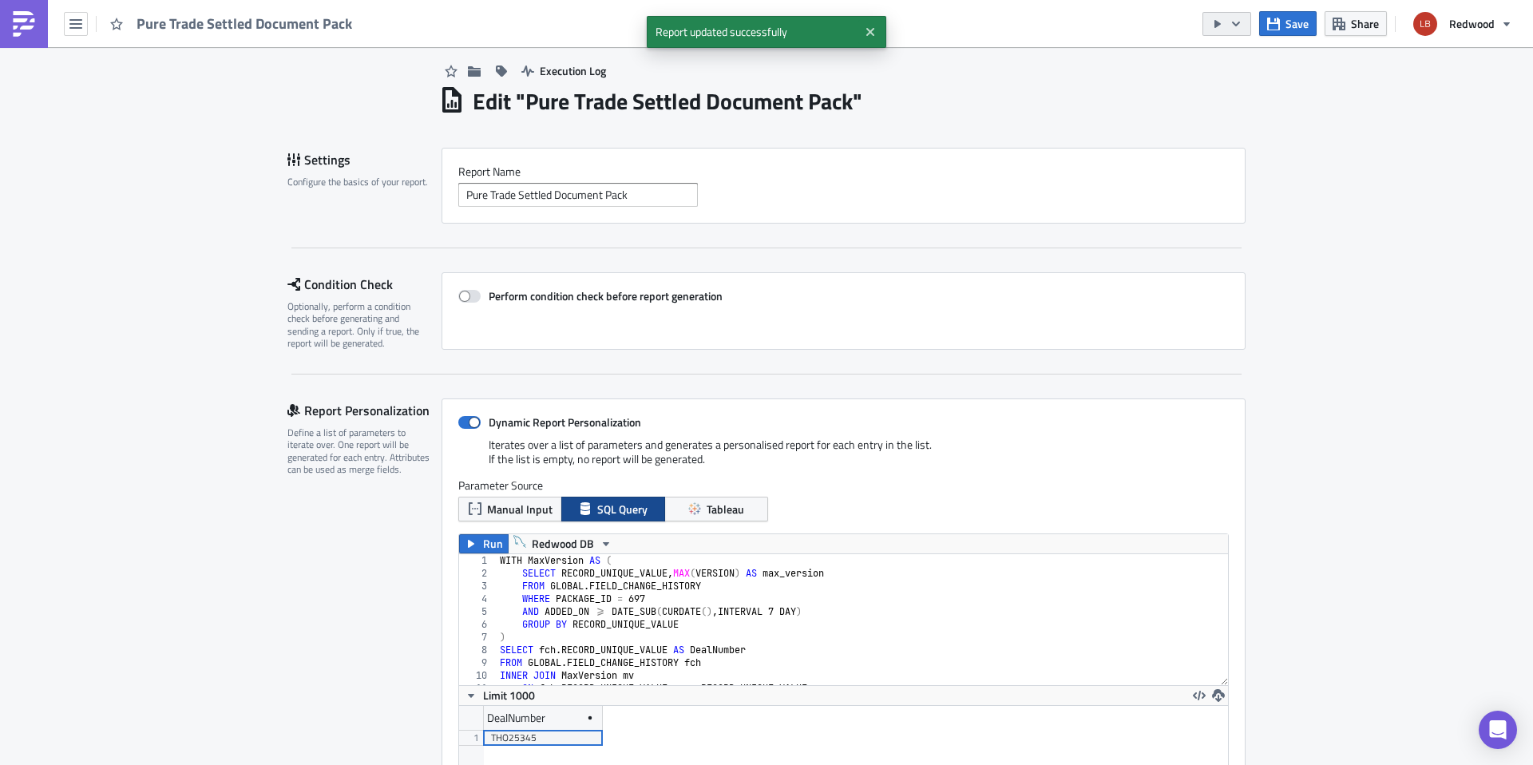
click at [1241, 25] on icon "button" at bounding box center [1235, 24] width 13 height 13
click at [1251, 90] on div "Run Report" at bounding box center [1275, 88] width 125 height 16
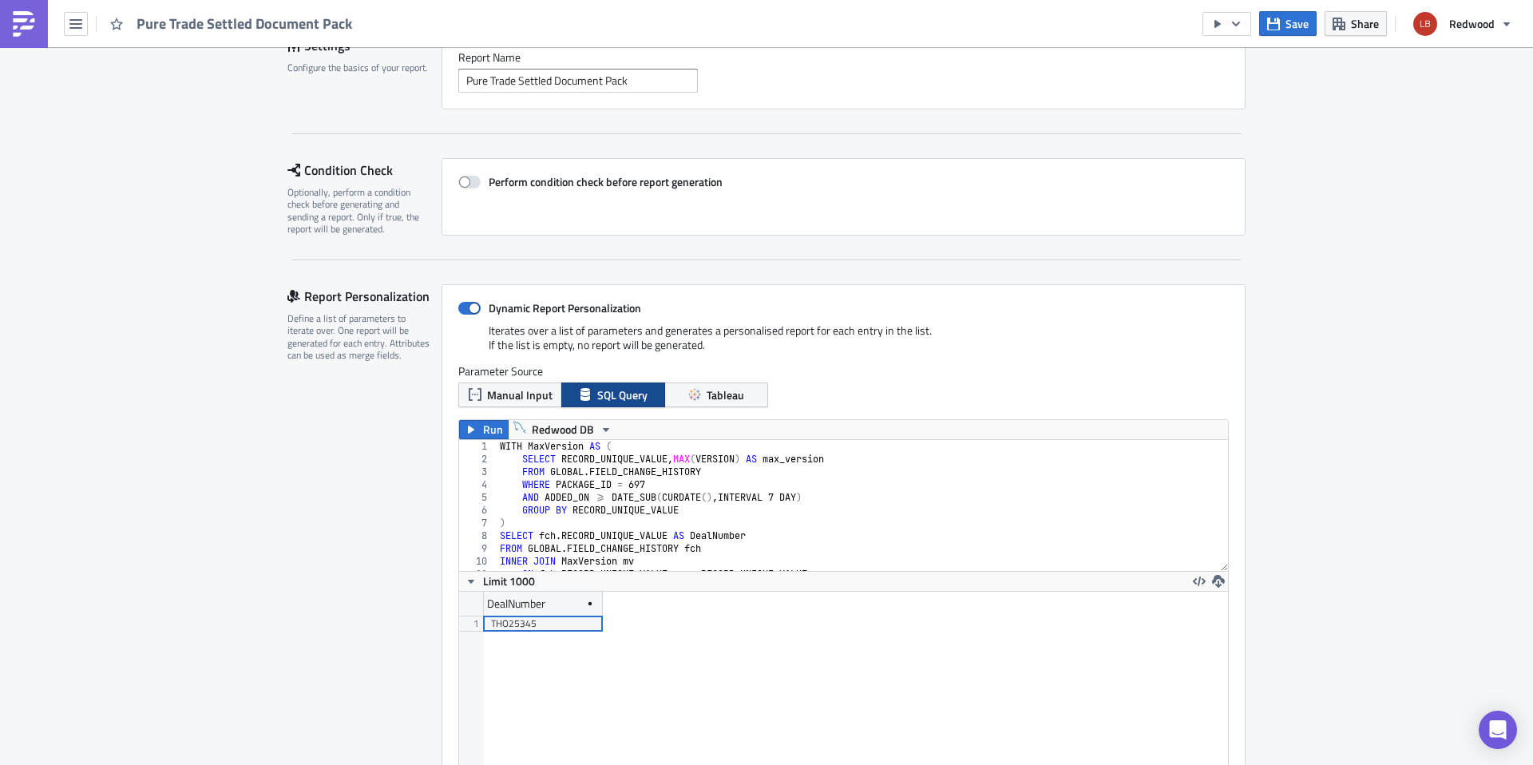
scroll to position [73, 0]
